Goal: Task Accomplishment & Management: Use online tool/utility

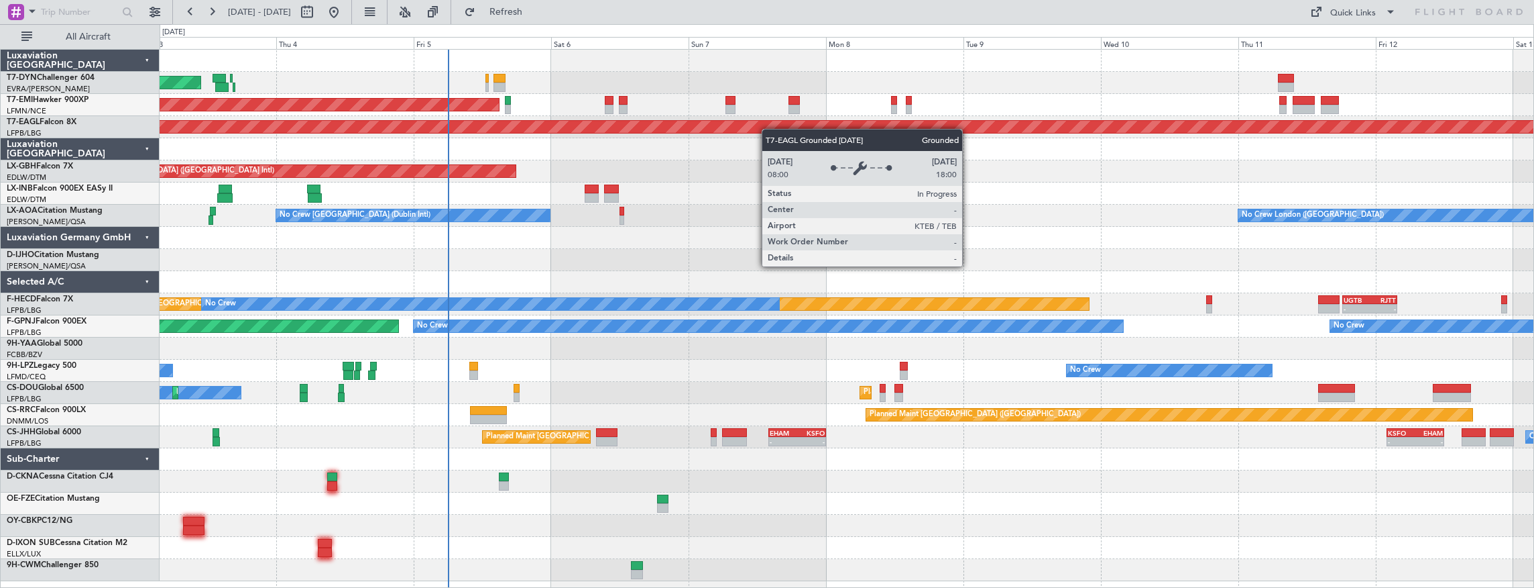
click at [642, 98] on div "AOG Maint Riga (Riga Intl) Planned Maint [GEOGRAPHIC_DATA] Grounded [US_STATE] …" at bounding box center [847, 315] width 1375 height 531
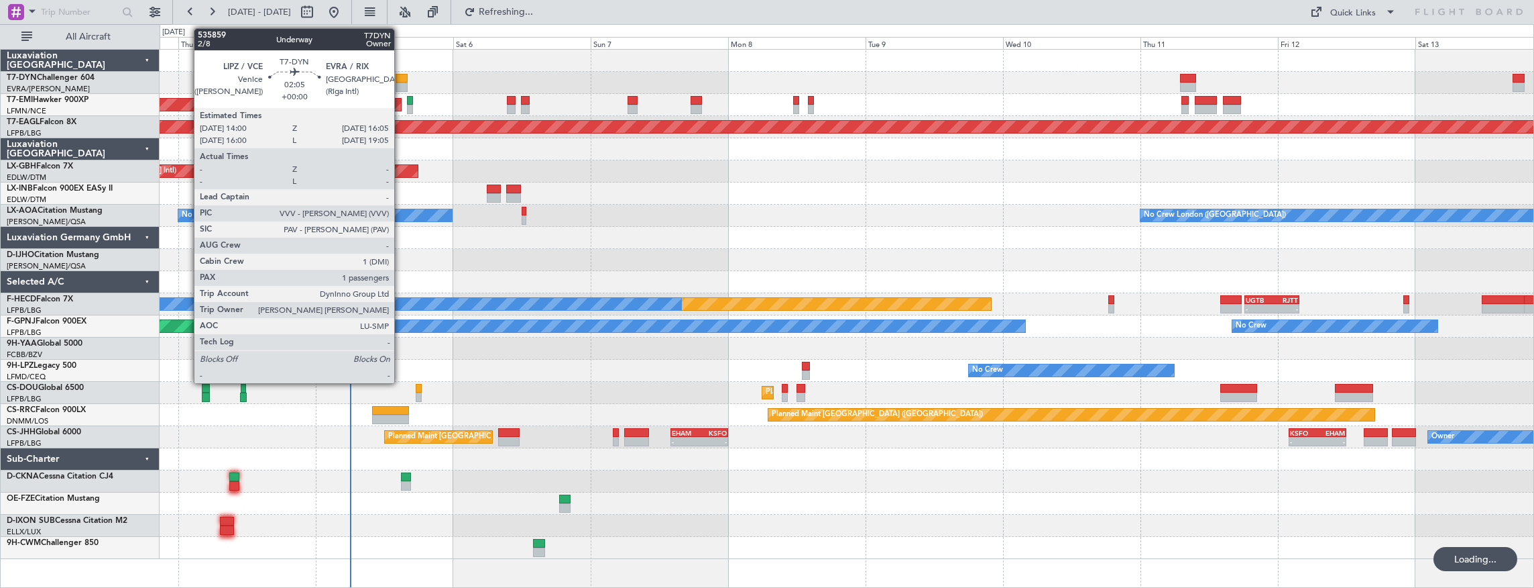
click at [401, 80] on div at bounding box center [402, 78] width 12 height 9
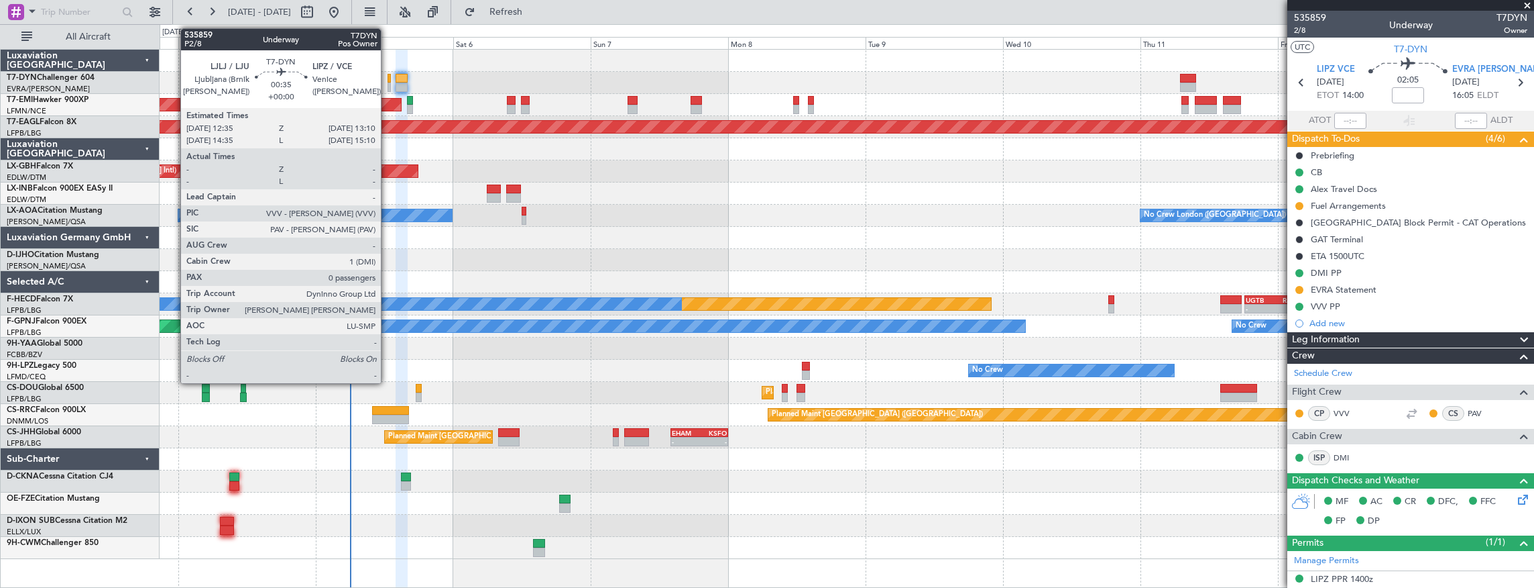
click at [388, 80] on div at bounding box center [389, 78] width 3 height 9
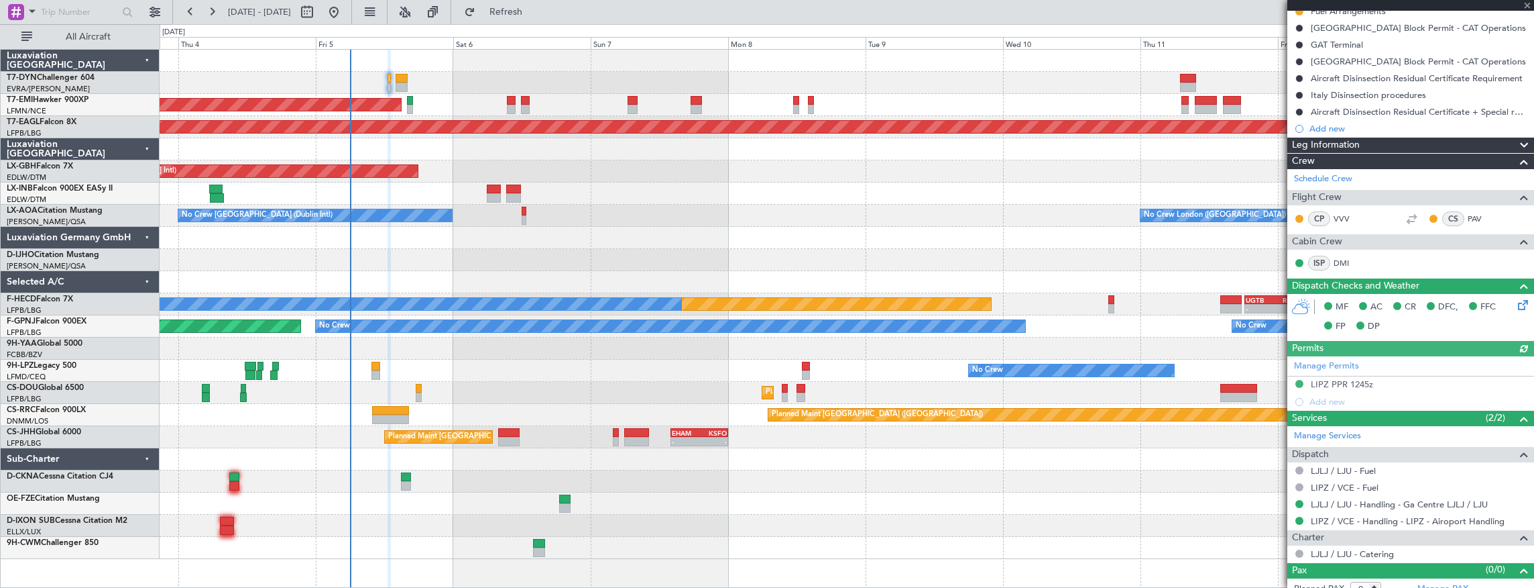
scroll to position [203, 0]
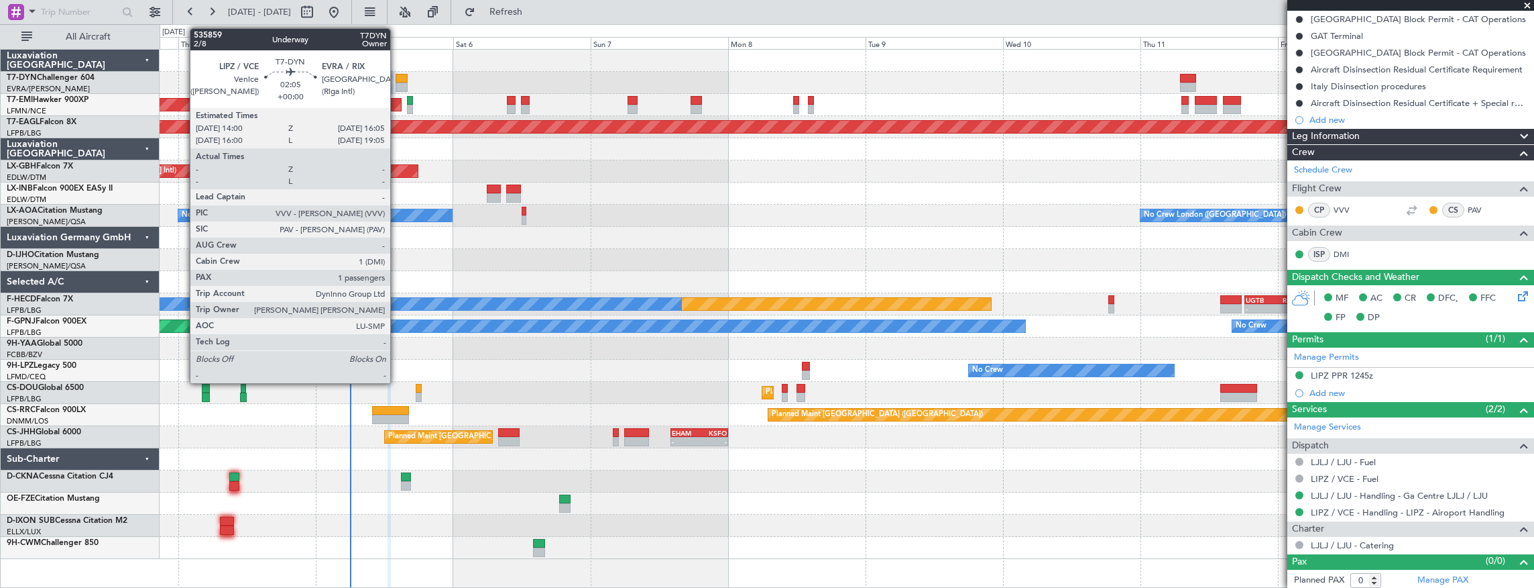
click at [397, 76] on div at bounding box center [402, 78] width 12 height 9
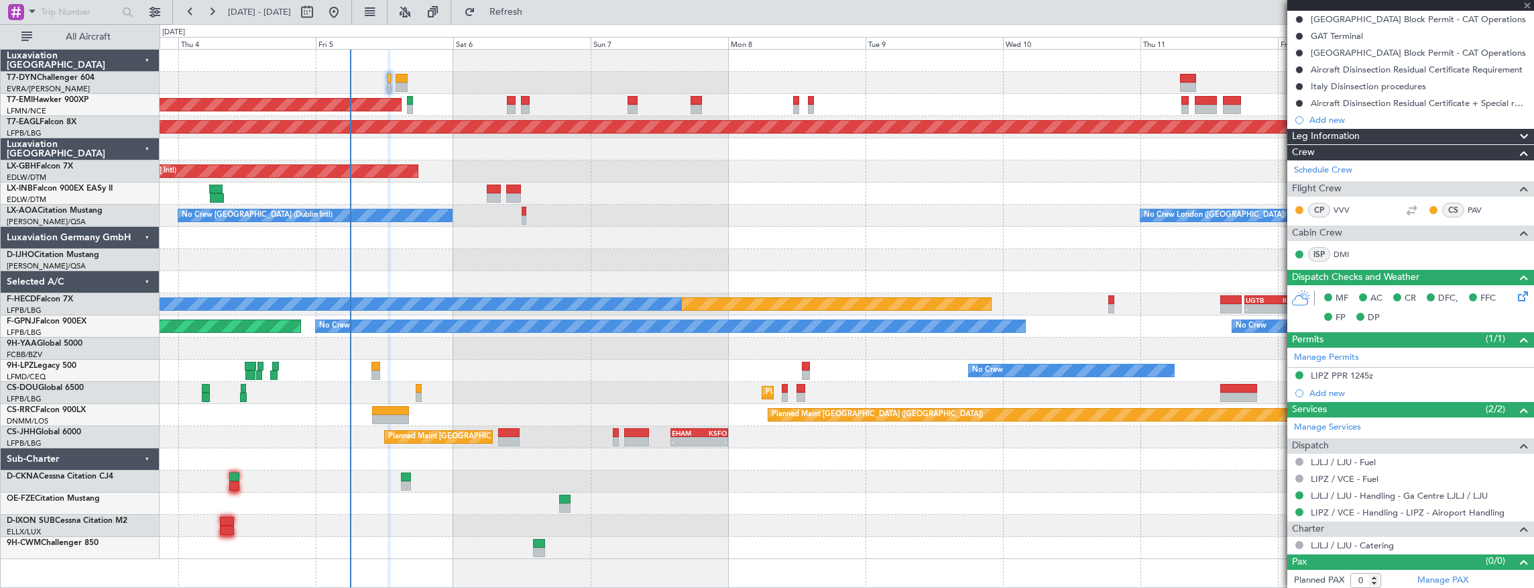
type input "1"
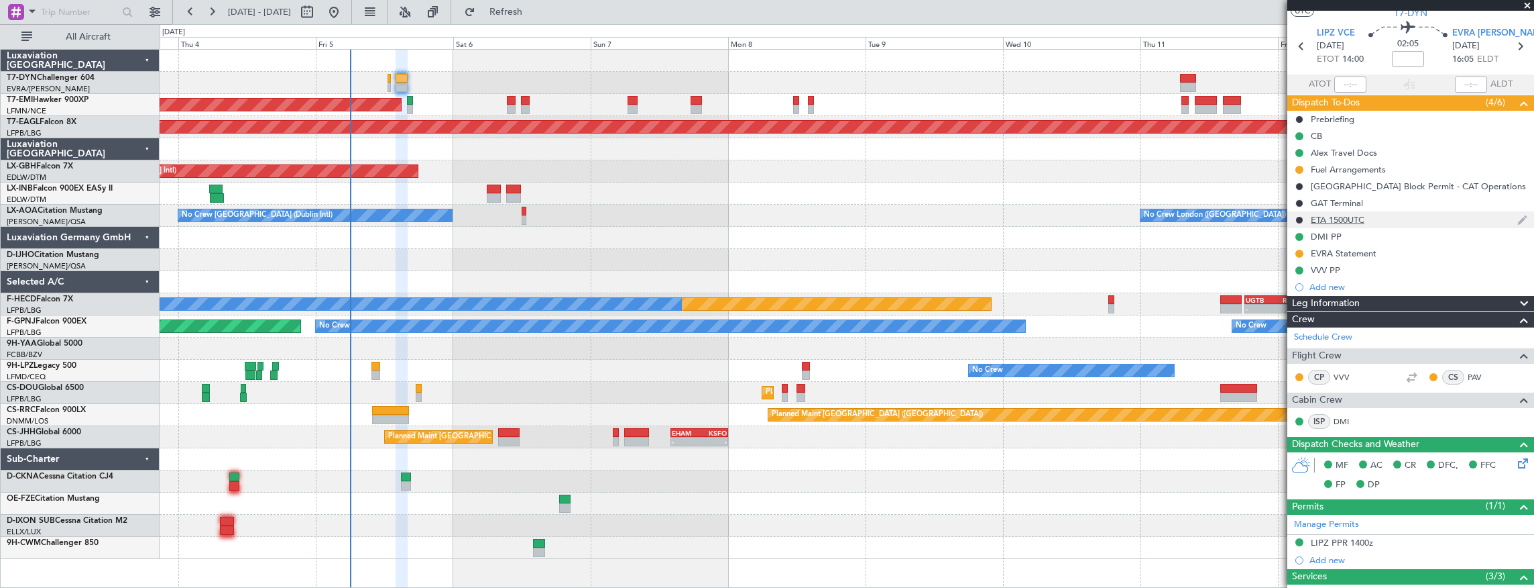
scroll to position [0, 0]
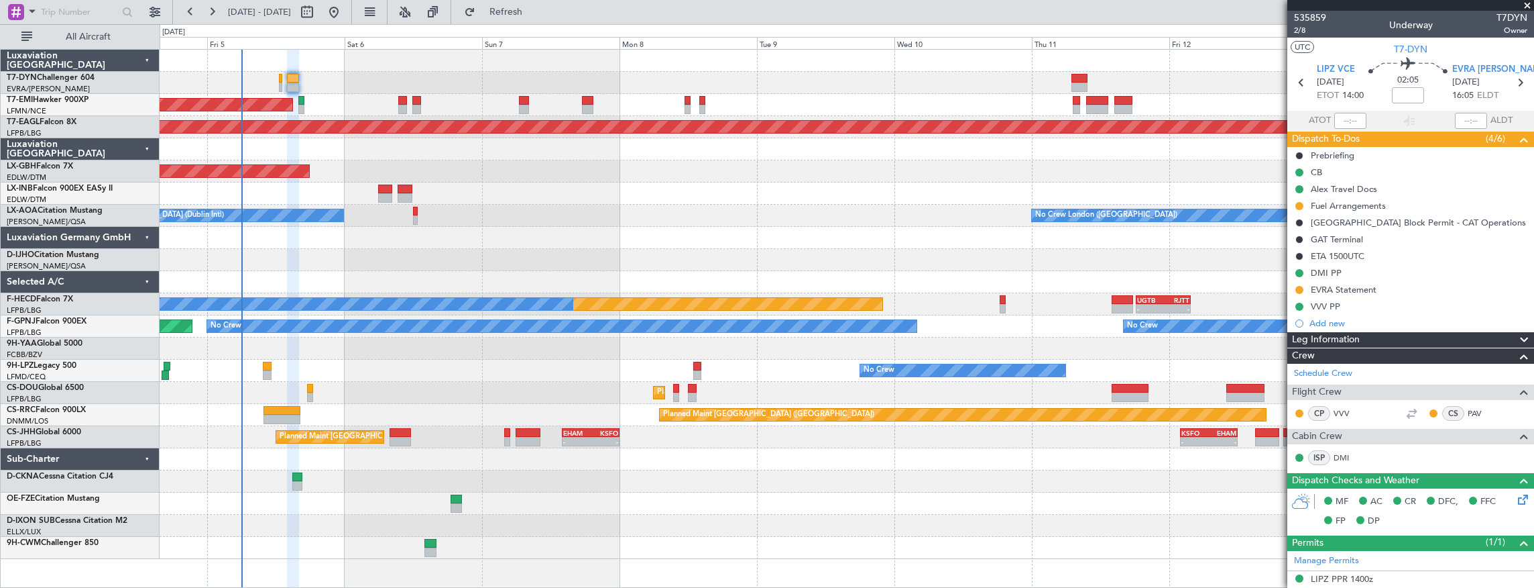
click at [329, 56] on div at bounding box center [847, 61] width 1375 height 22
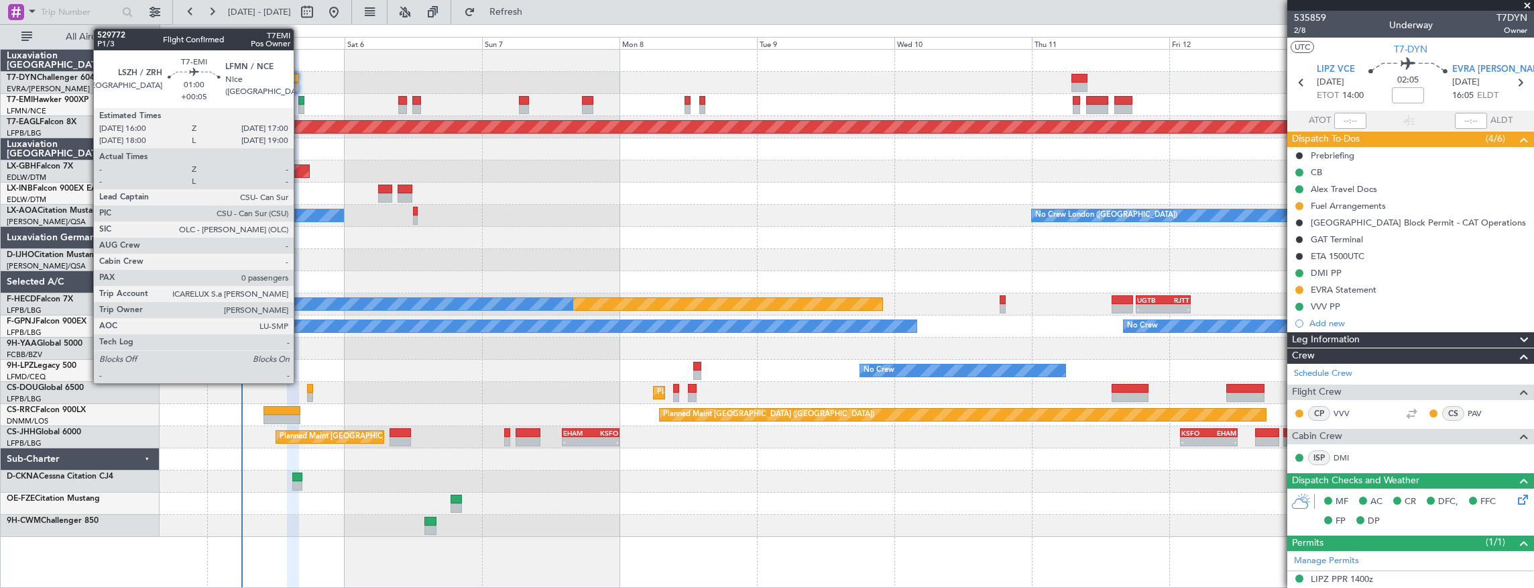
click at [300, 99] on div at bounding box center [301, 100] width 6 height 9
type input "+00:05"
type input "0"
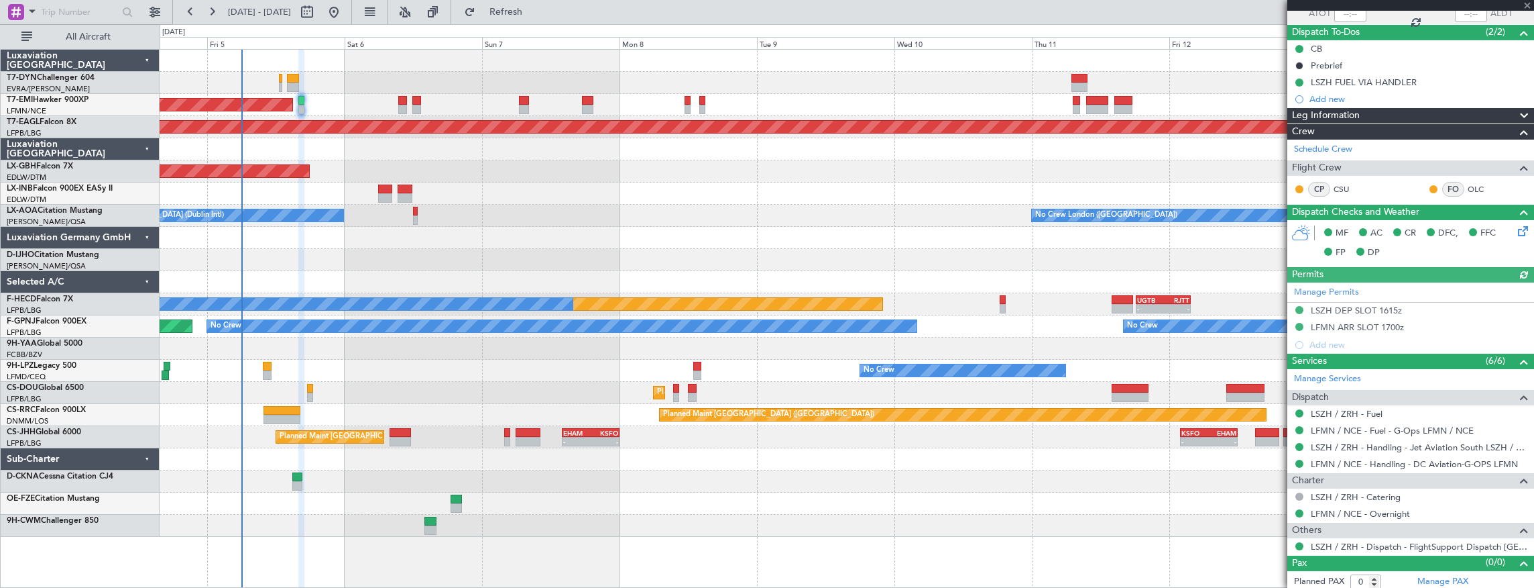
scroll to position [108, 0]
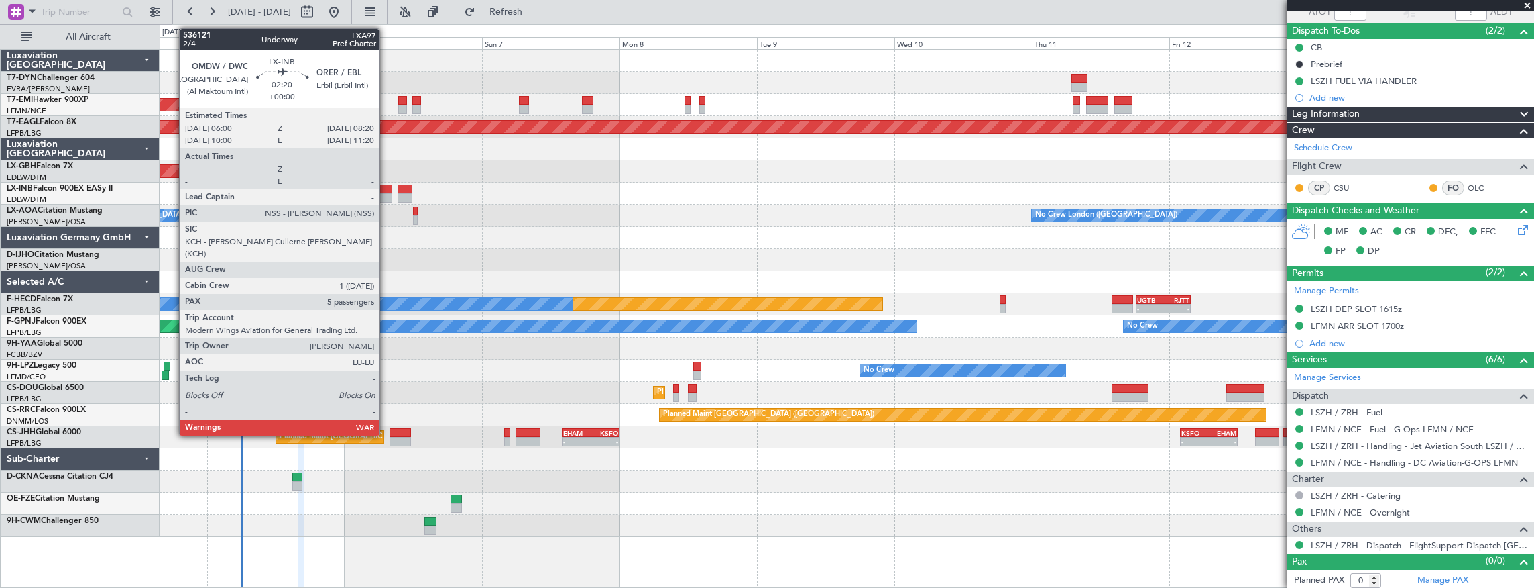
click at [386, 189] on div at bounding box center [384, 188] width 13 height 9
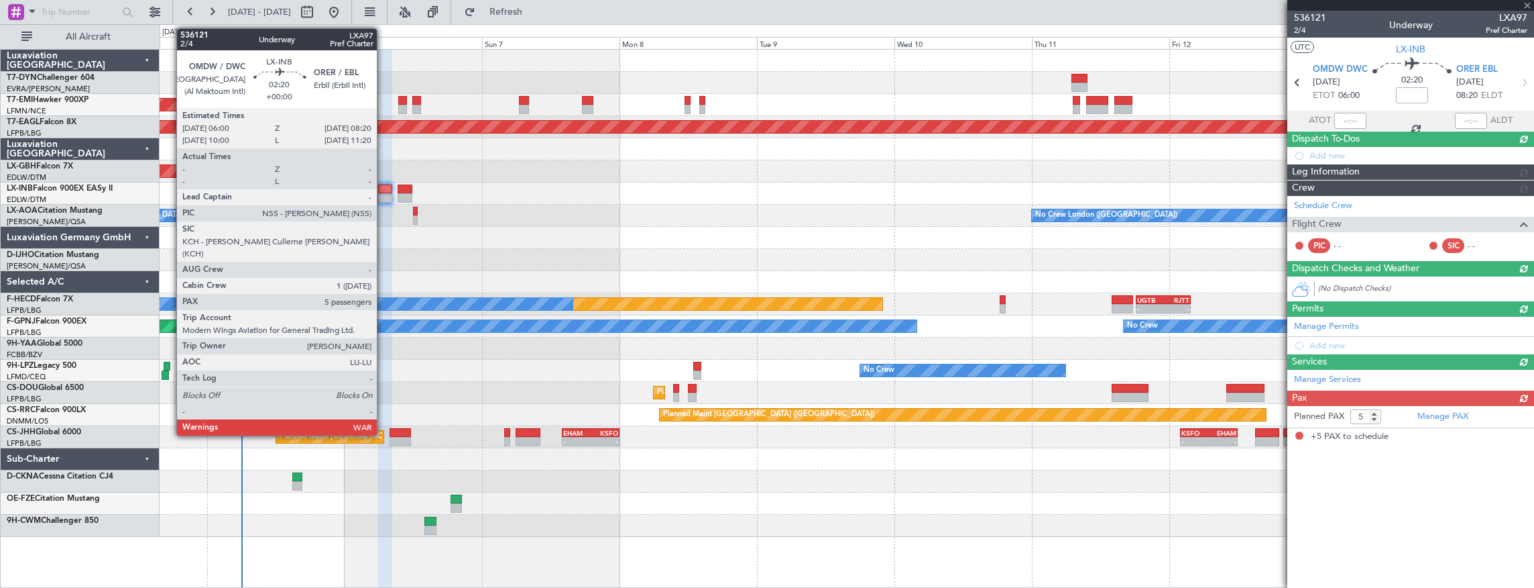
scroll to position [0, 0]
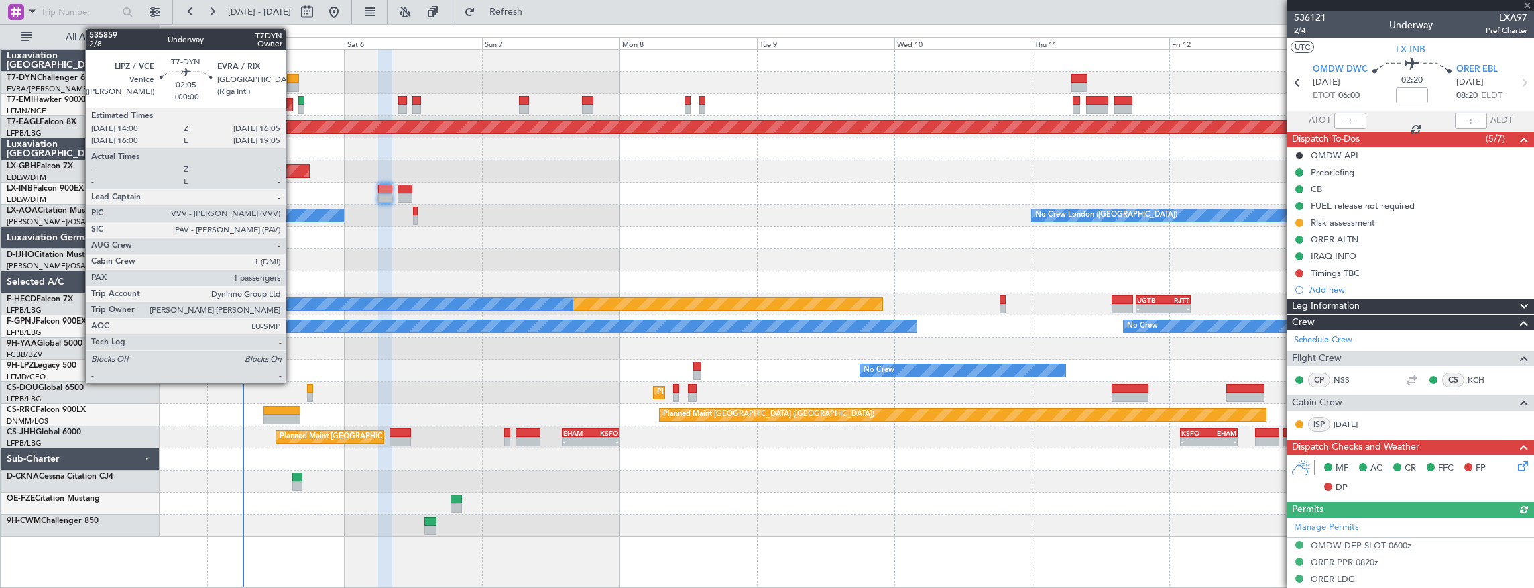
click at [292, 74] on div at bounding box center [293, 78] width 12 height 9
type input "1"
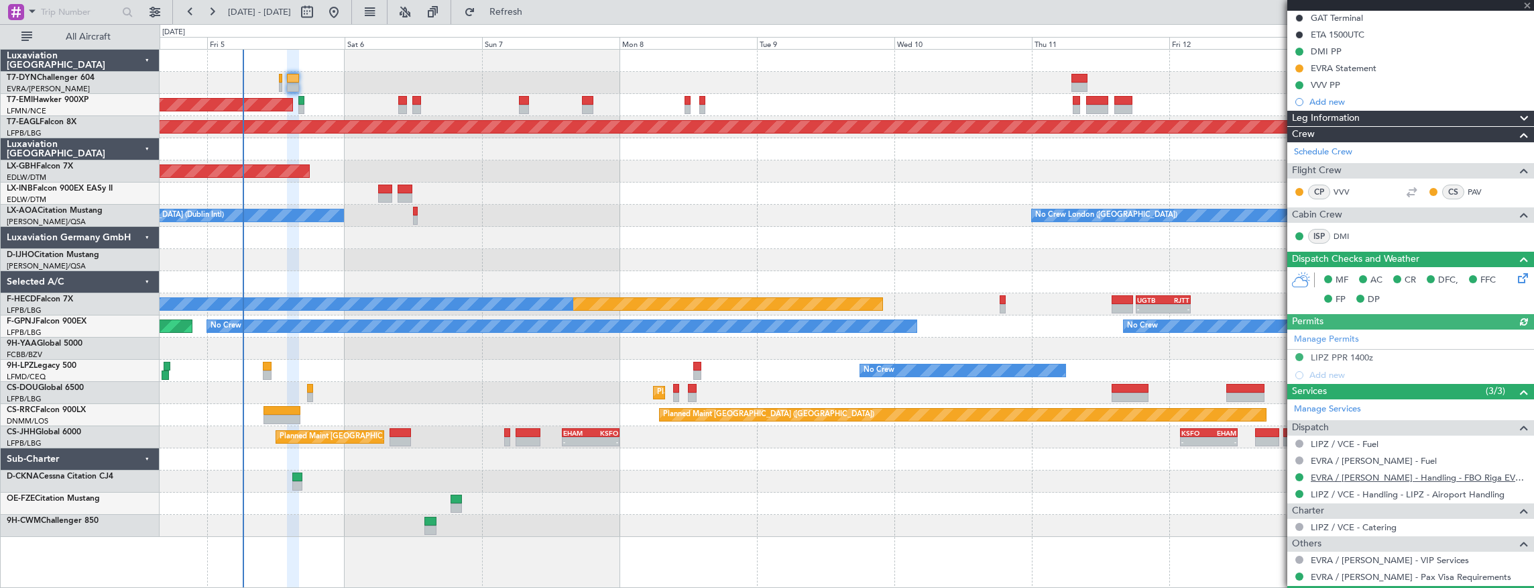
scroll to position [283, 0]
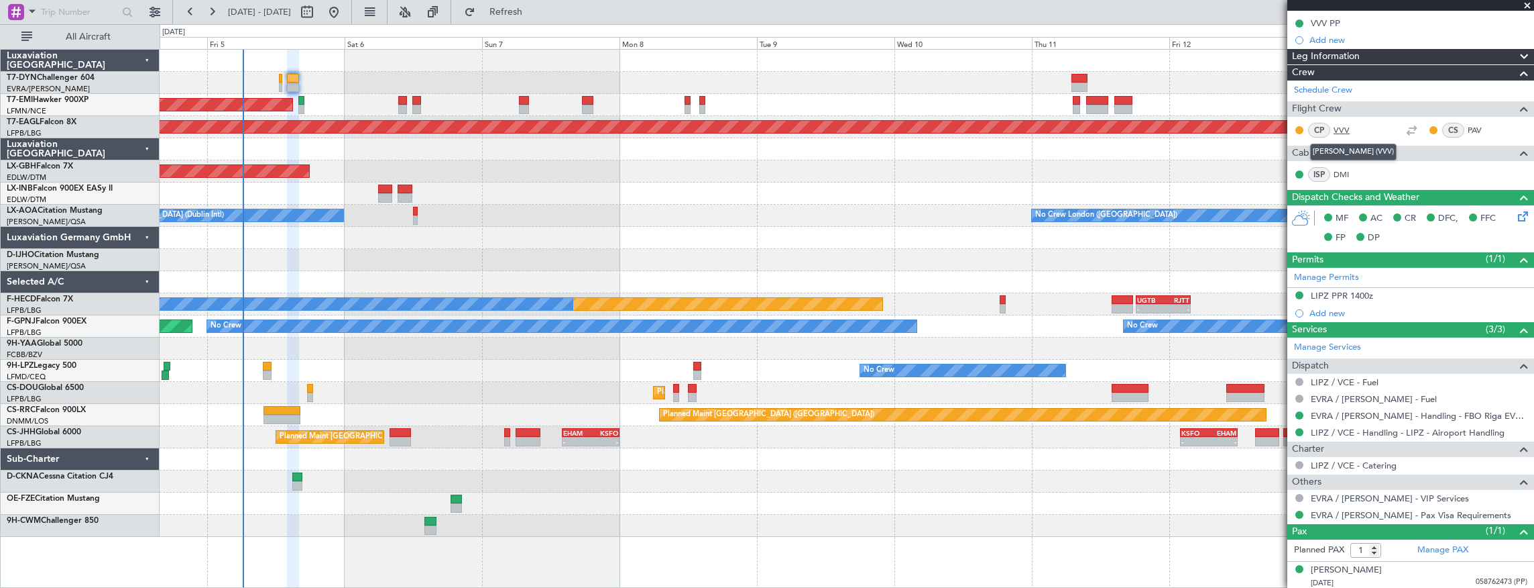
click at [1339, 126] on link "VVV" at bounding box center [1349, 130] width 30 height 12
